Goal: Information Seeking & Learning: Learn about a topic

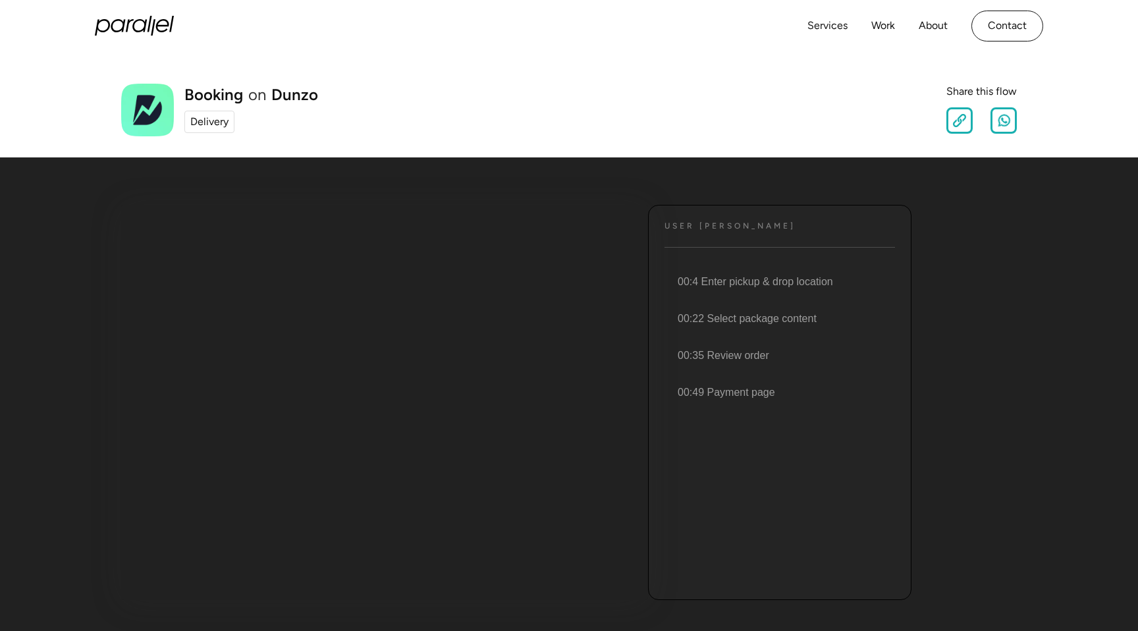
click at [602, 74] on div "Booking on Dunzo Delivery Share this flow Slow Normal Fast Copy Link Share on W…" at bounding box center [569, 104] width 1138 height 105
click at [672, 110] on div "Booking on Dunzo Delivery Share this flow" at bounding box center [568, 110] width 895 height 53
click at [1036, 65] on div "Booking on Dunzo Delivery Share this flow Slow Normal Fast Copy Link Share on W…" at bounding box center [569, 104] width 1138 height 105
click at [955, 272] on div "User [PERSON_NAME] Text 00:4 Enter pickup & drop location 00:22 Select package …" at bounding box center [568, 402] width 895 height 448
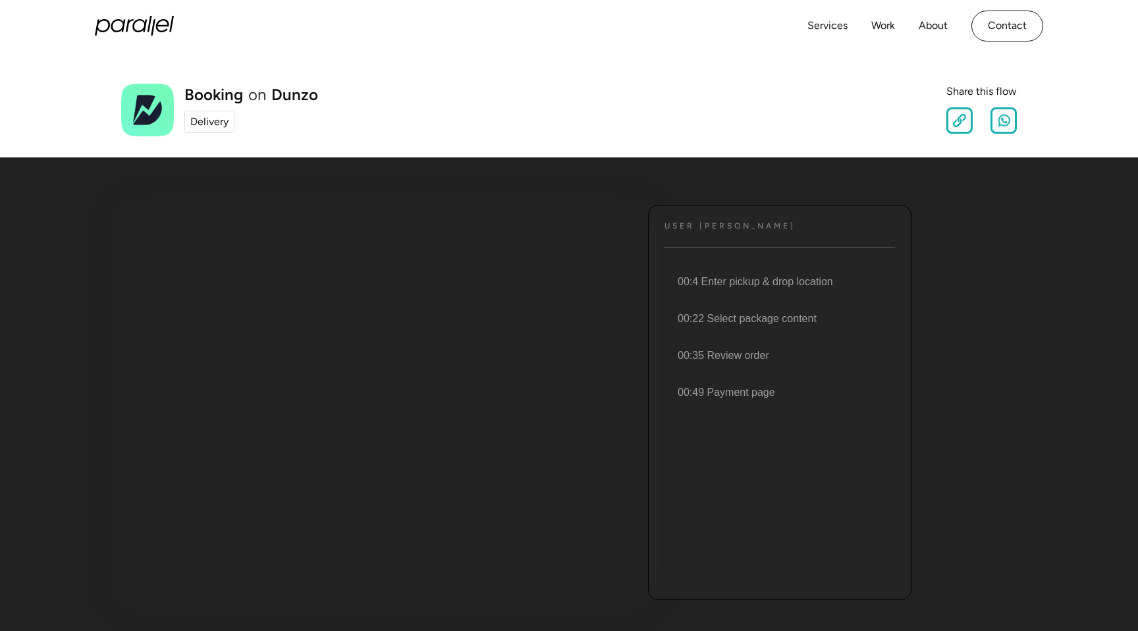
click at [772, 103] on div "Booking on Dunzo Delivery Share this flow" at bounding box center [568, 110] width 895 height 53
click at [209, 119] on div "Delivery" at bounding box center [209, 122] width 38 height 16
click at [1013, 230] on div "User JOurney Text Booking on Dunzo Delivery" at bounding box center [568, 402] width 895 height 448
